Goal: Download file/media

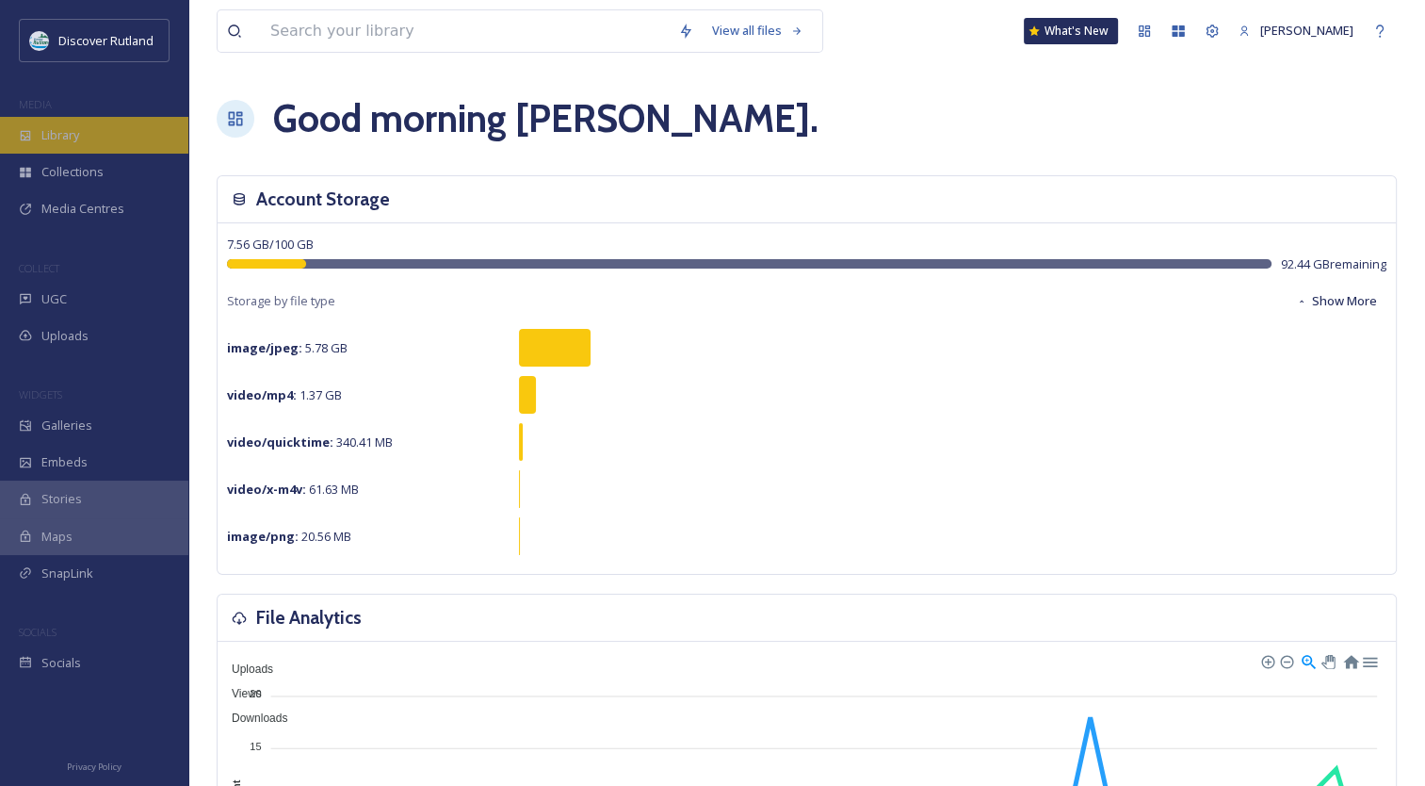
click at [75, 134] on span "Library" at bounding box center [60, 135] width 38 height 18
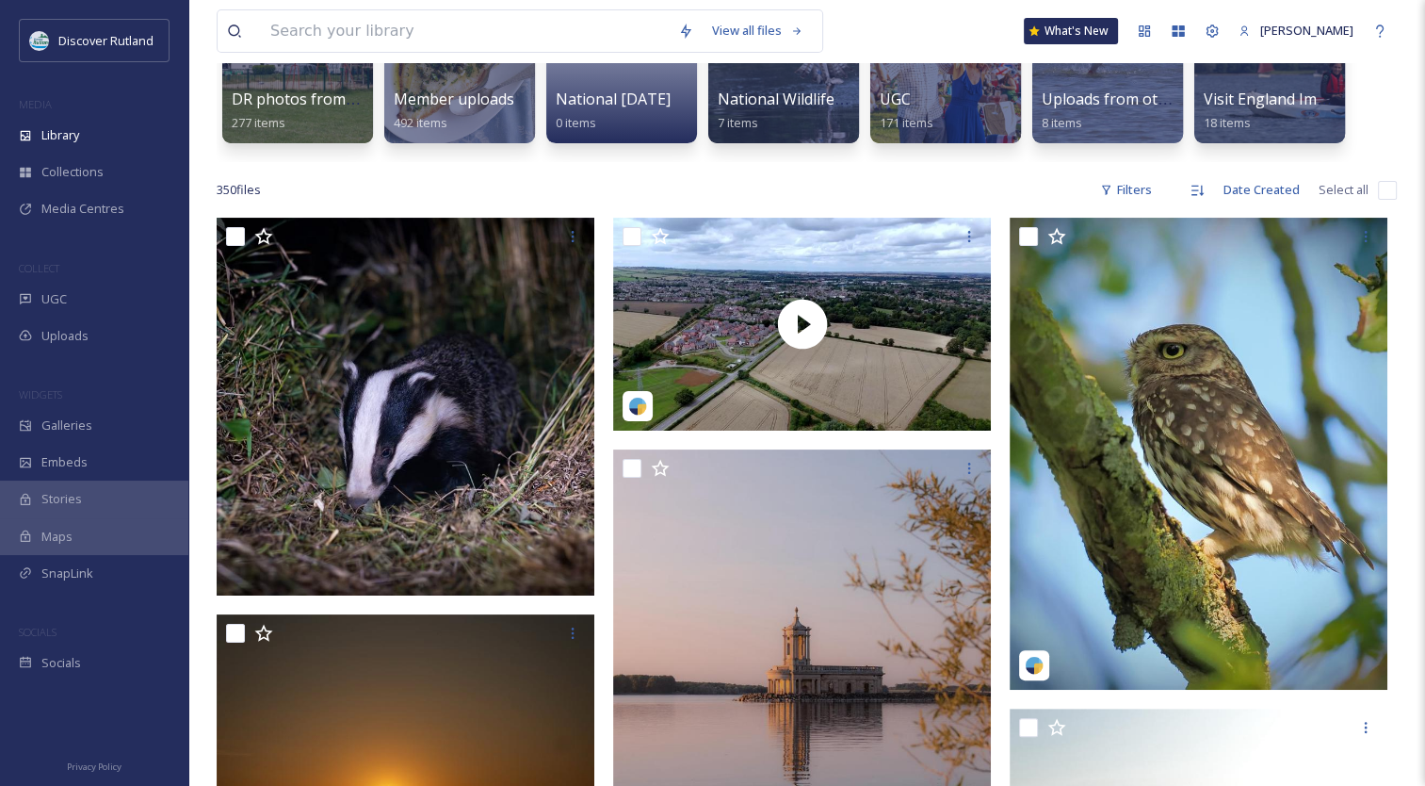
scroll to position [168, 0]
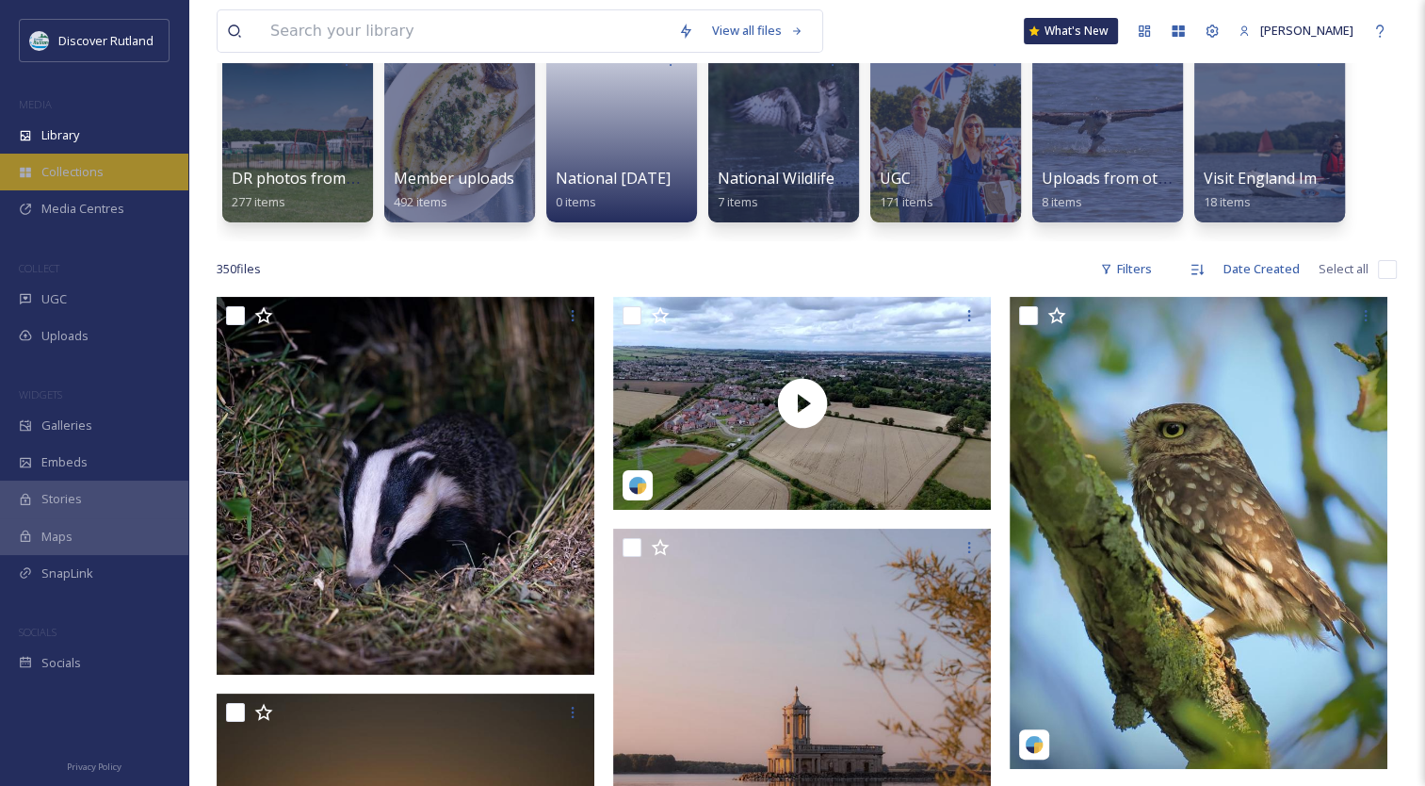
click at [79, 171] on span "Collections" at bounding box center [72, 172] width 62 height 18
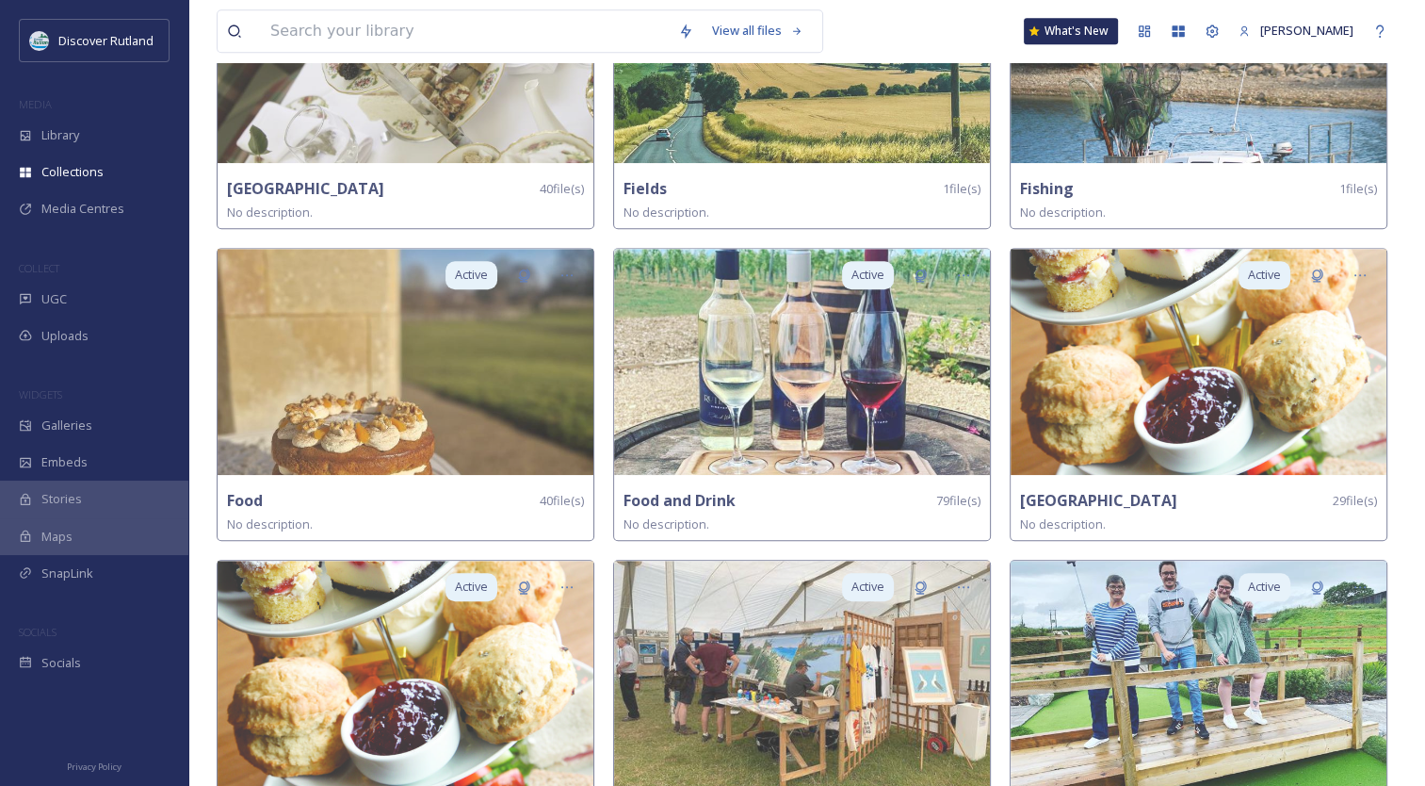
scroll to position [1535, 0]
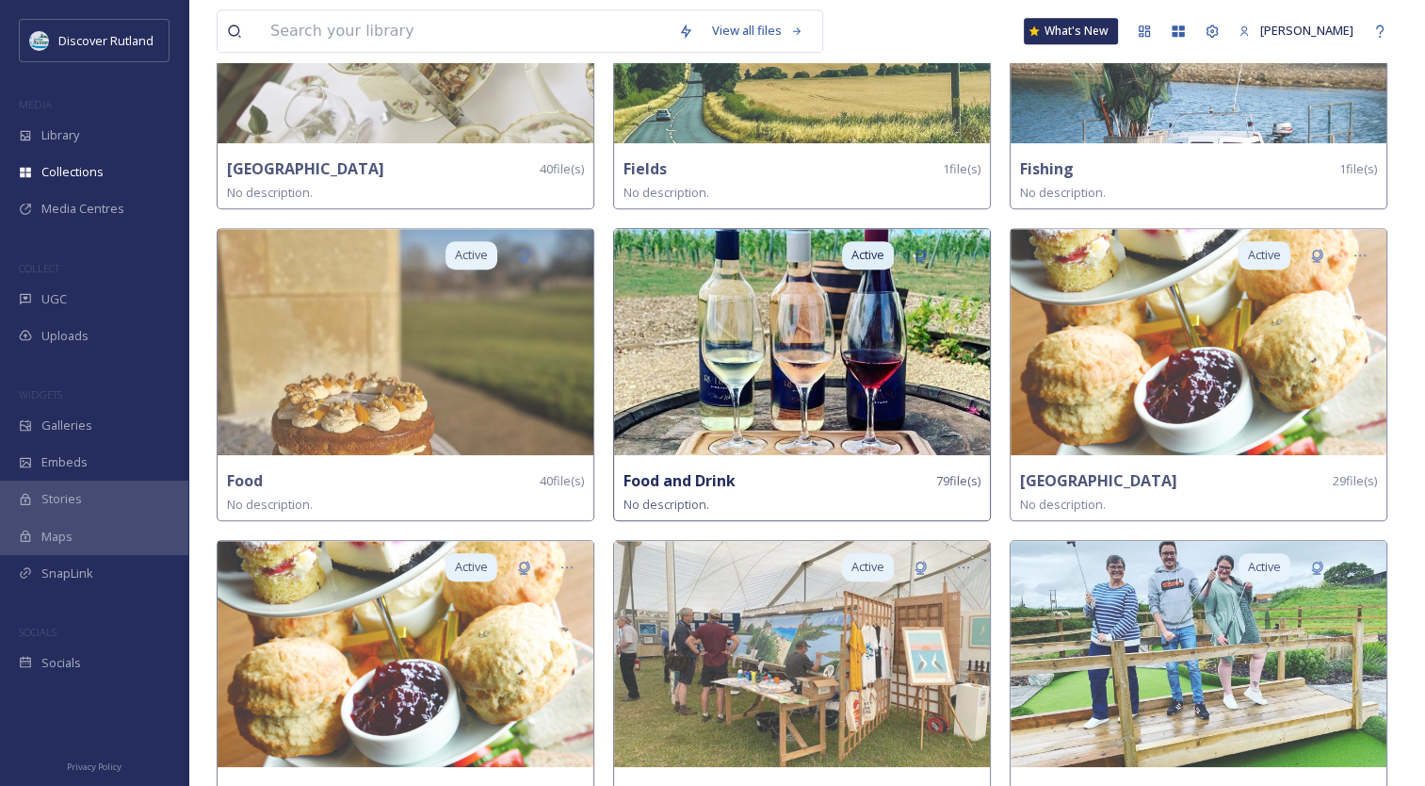
click at [731, 356] on img at bounding box center [802, 342] width 376 height 226
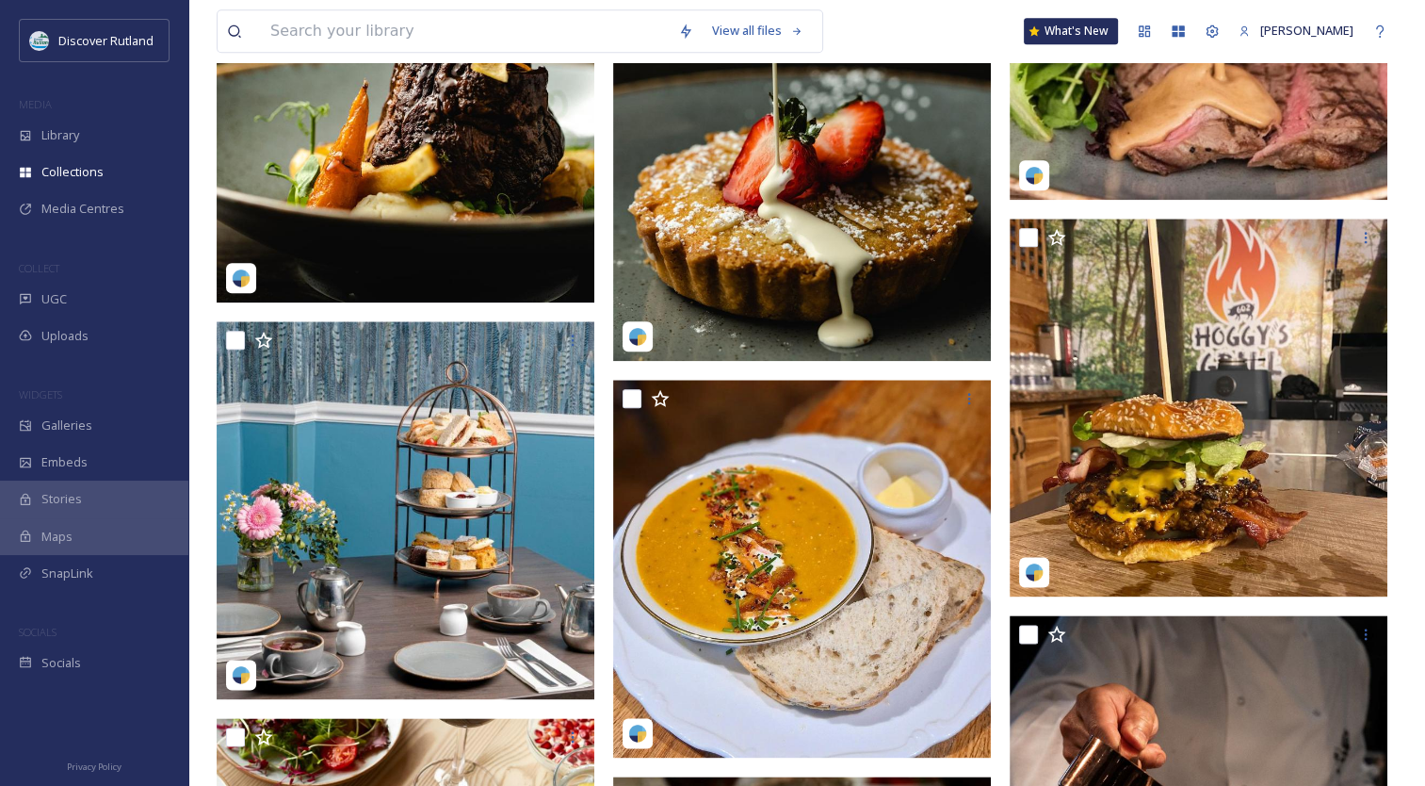
scroll to position [2167, 0]
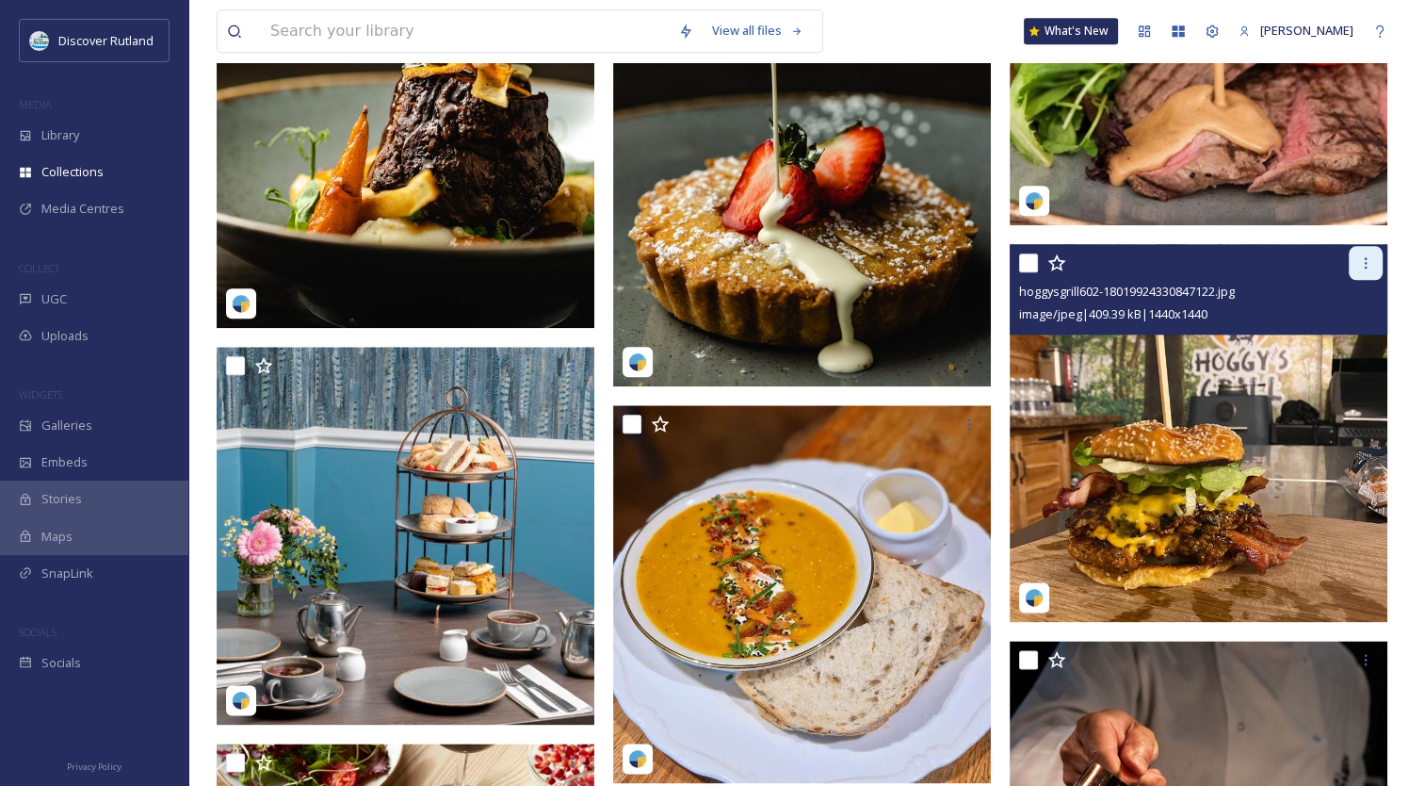
click at [1361, 256] on icon at bounding box center [1366, 262] width 15 height 15
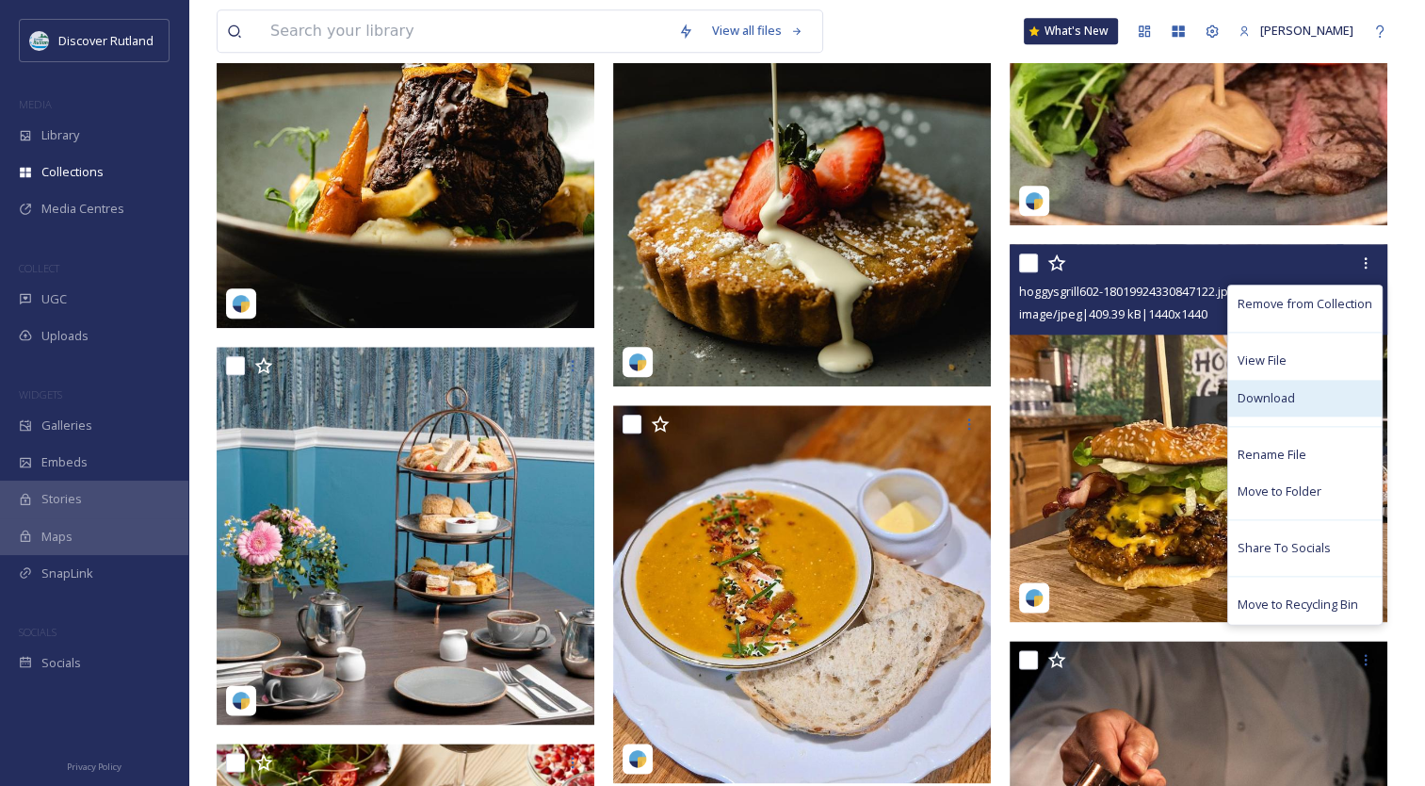
click at [1277, 389] on span "Download" at bounding box center [1266, 398] width 57 height 18
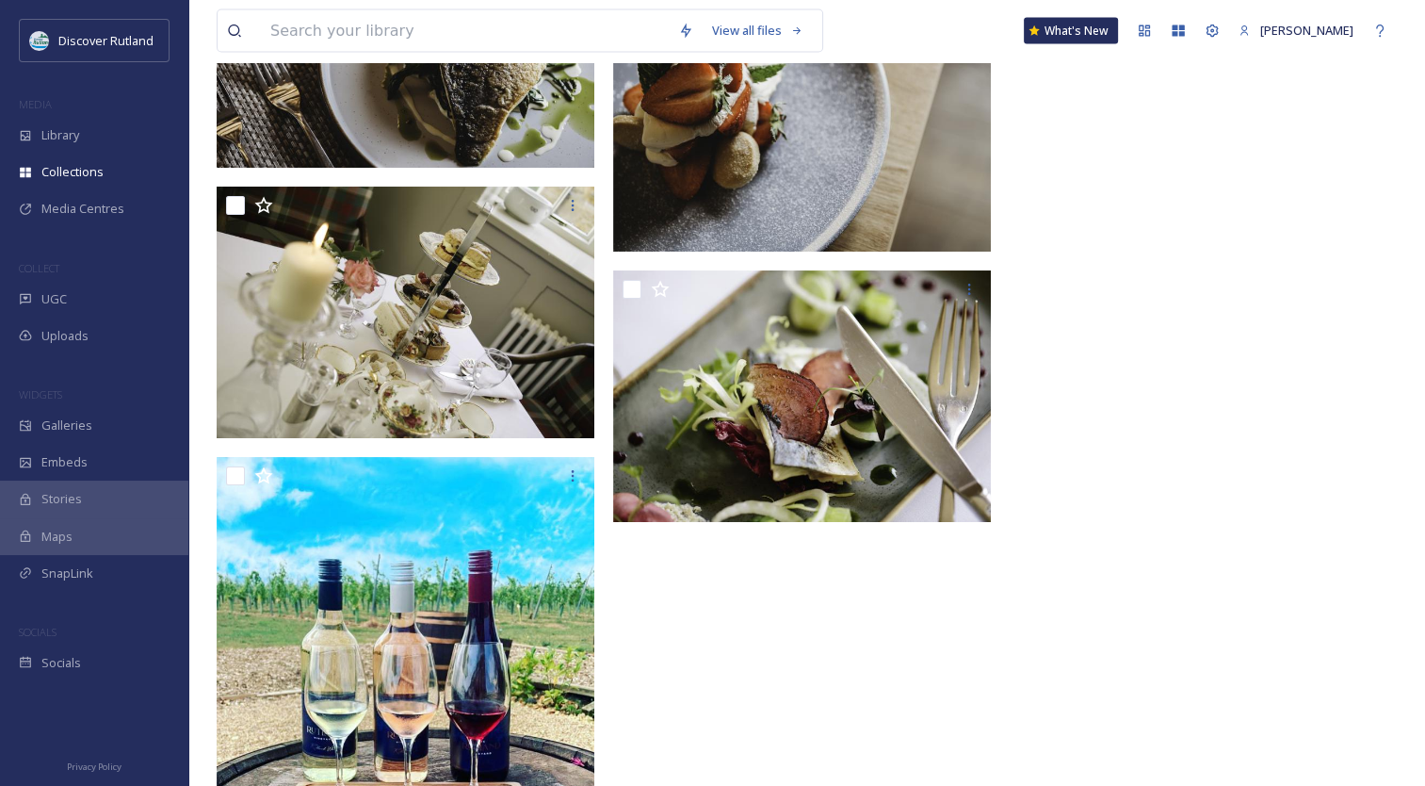
scroll to position [11143, 0]
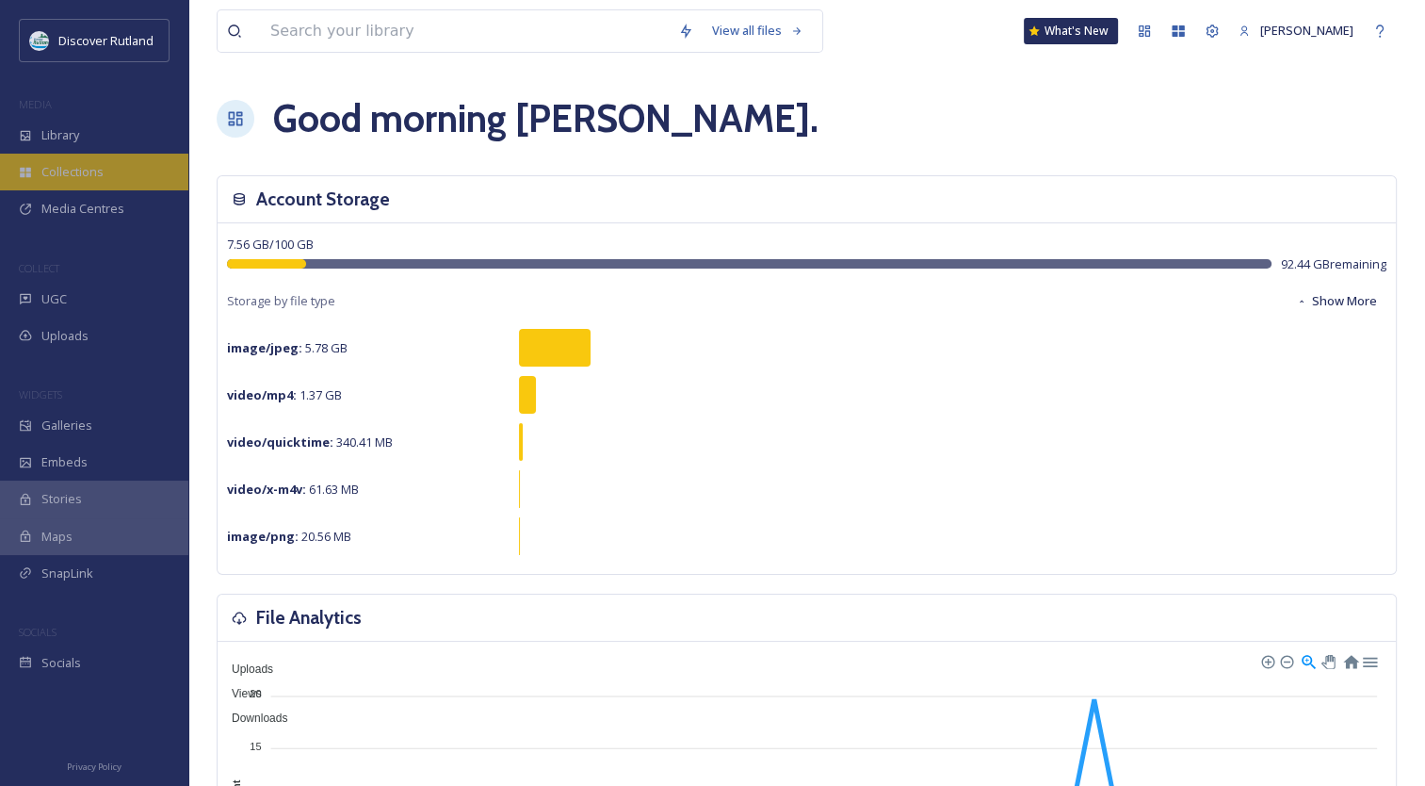
click at [113, 160] on div "Collections" at bounding box center [94, 172] width 188 height 37
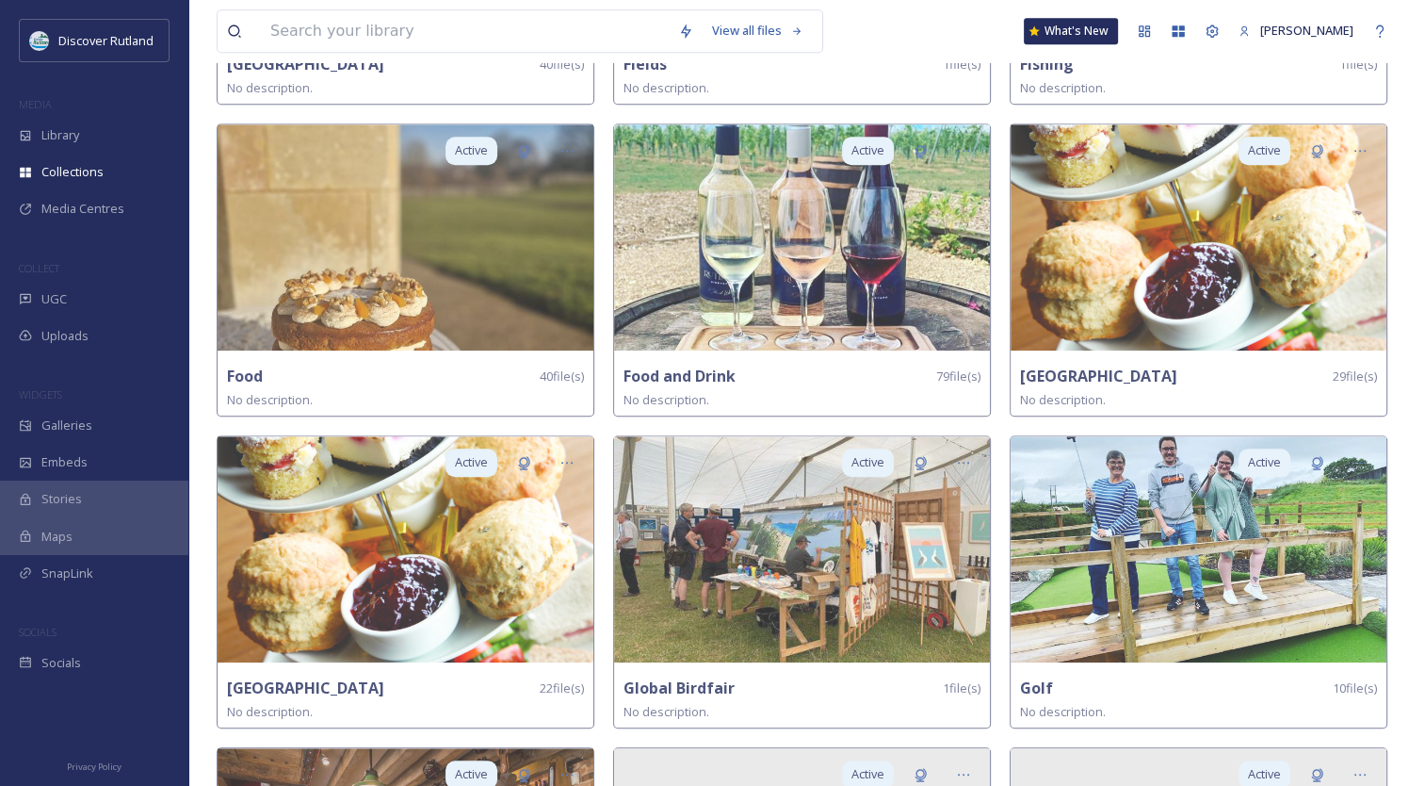
scroll to position [1613, 0]
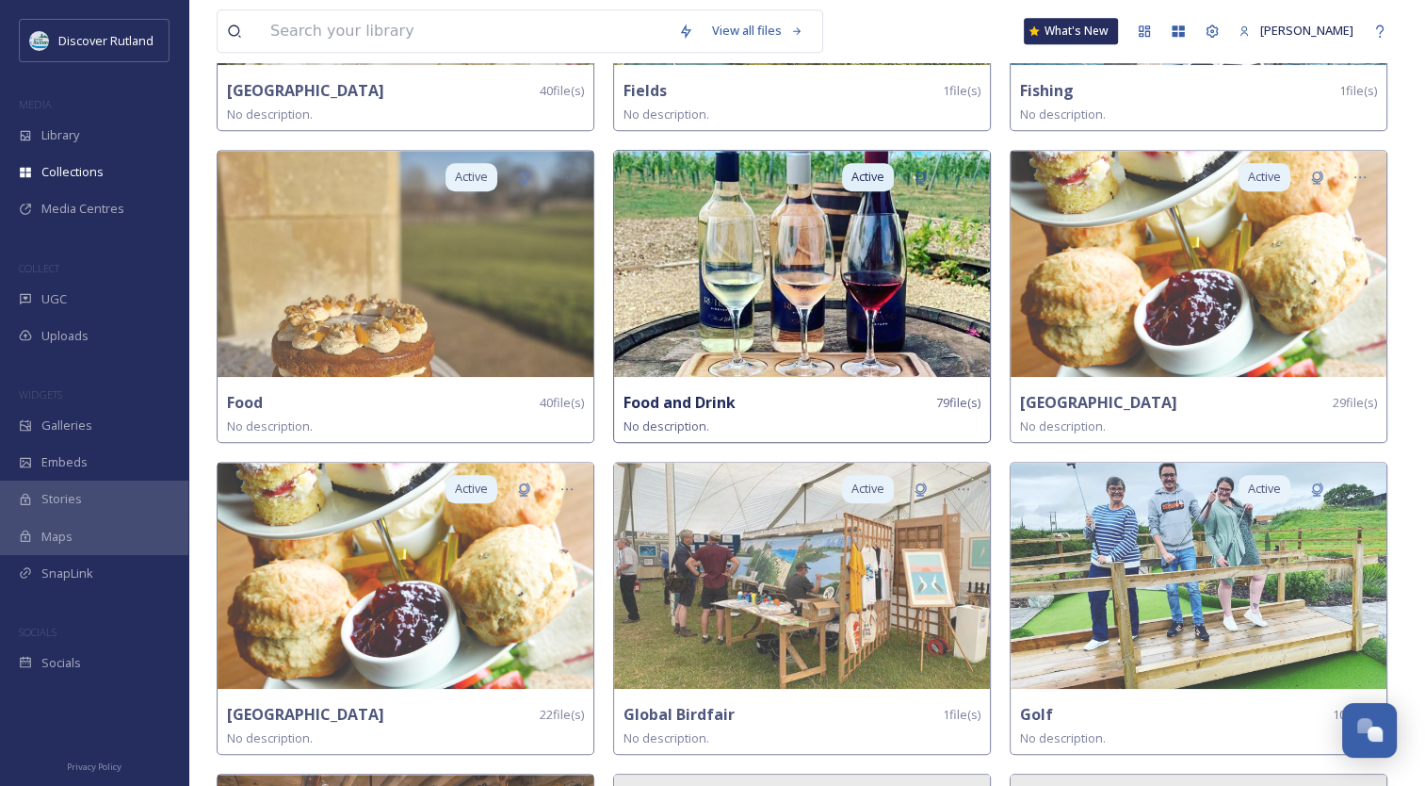
click at [712, 253] on img at bounding box center [802, 264] width 376 height 226
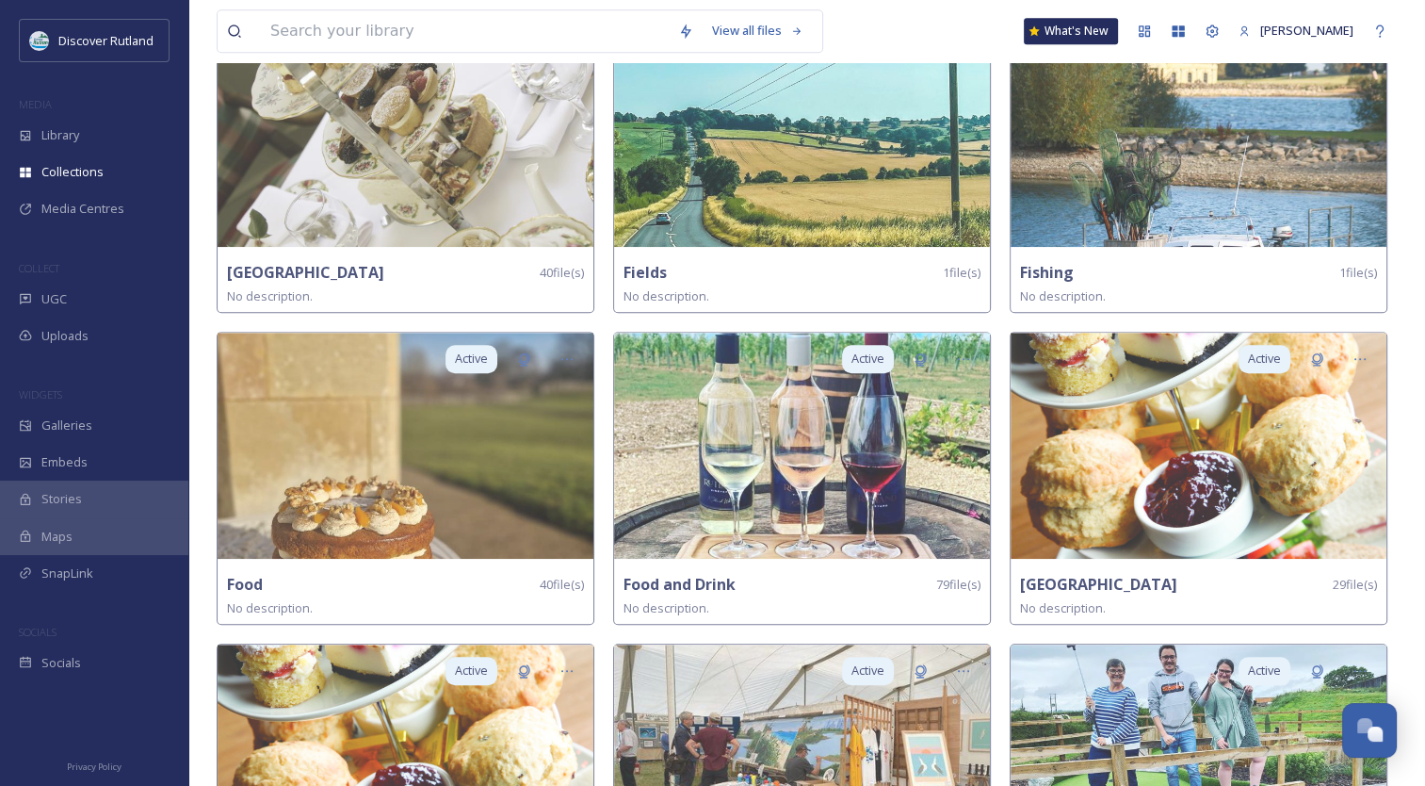
scroll to position [1417, 0]
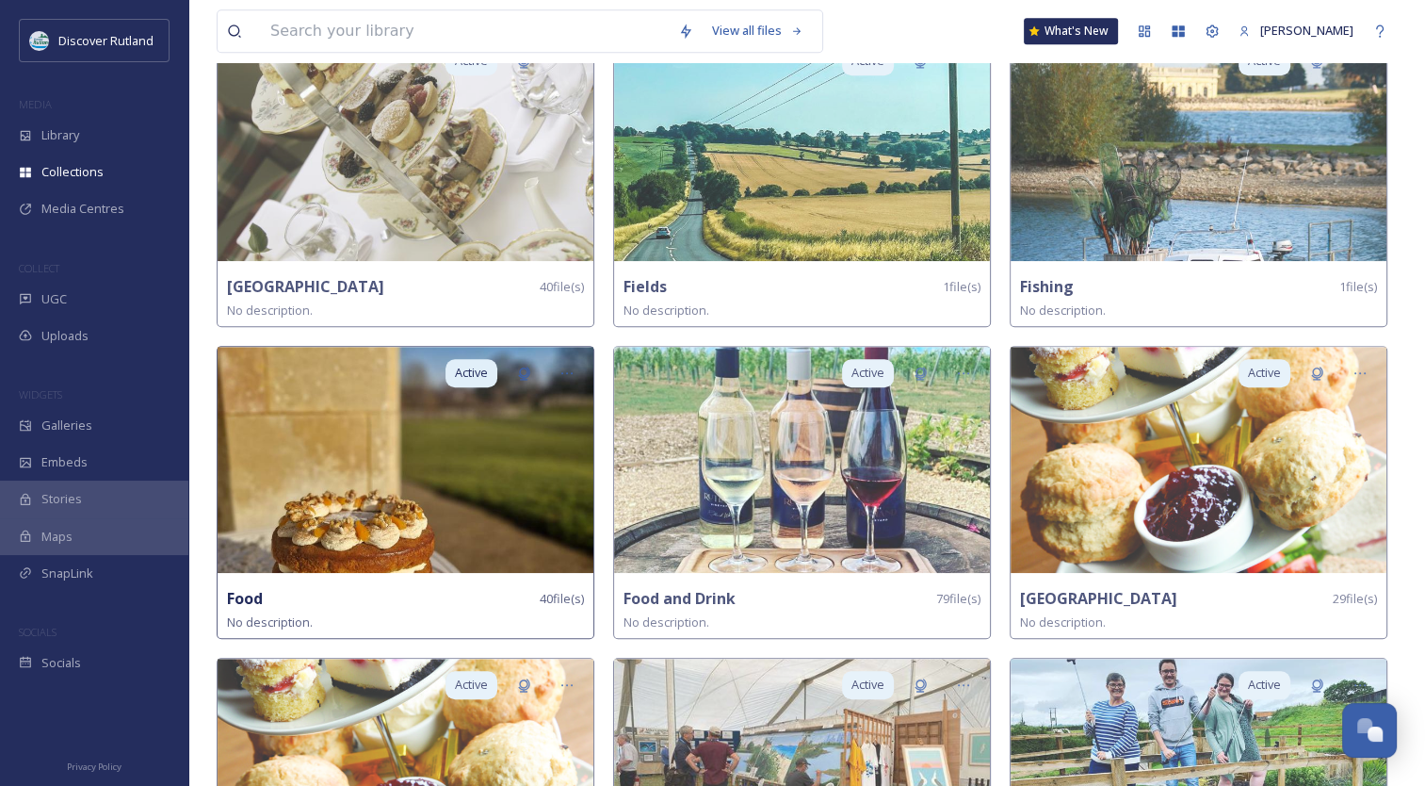
click at [415, 544] on img at bounding box center [406, 460] width 376 height 226
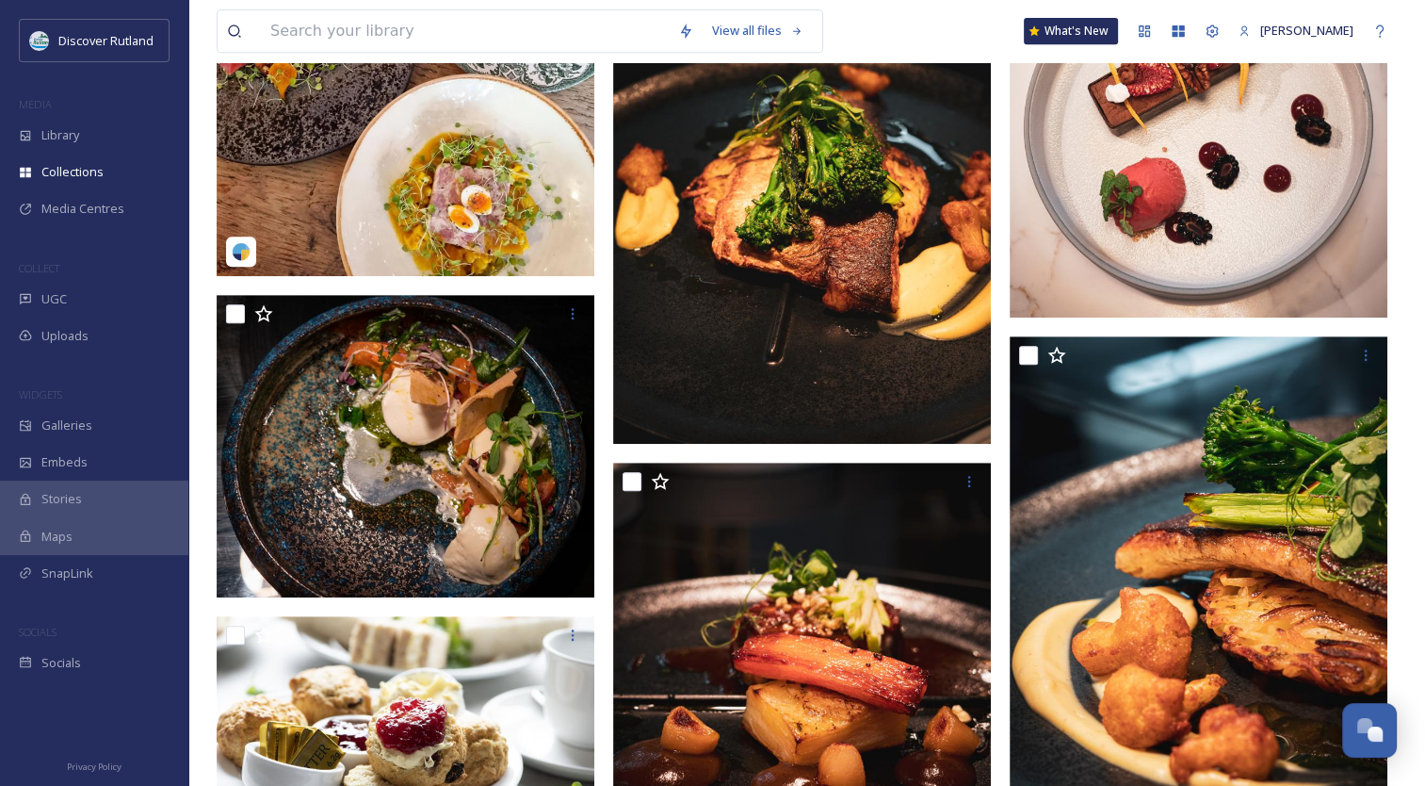
scroll to position [841, 0]
